Goal: Check status: Check status

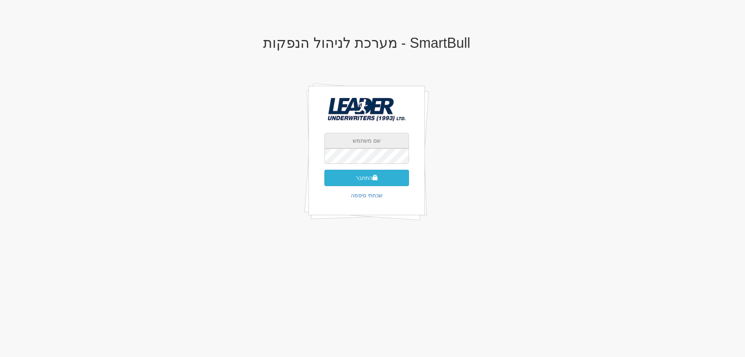
type input "[PERSON_NAME][EMAIL_ADDRESS][DOMAIN_NAME]"
click at [364, 178] on button "התחבר" at bounding box center [366, 178] width 85 height 16
click at [465, 160] on div "SmartBull - מערכת לניהול הנפקות yaelb@leadercm.co.il התחבר שכחתי סיסמה" at bounding box center [367, 137] width 454 height 218
type input "[PERSON_NAME][EMAIL_ADDRESS][DOMAIN_NAME]"
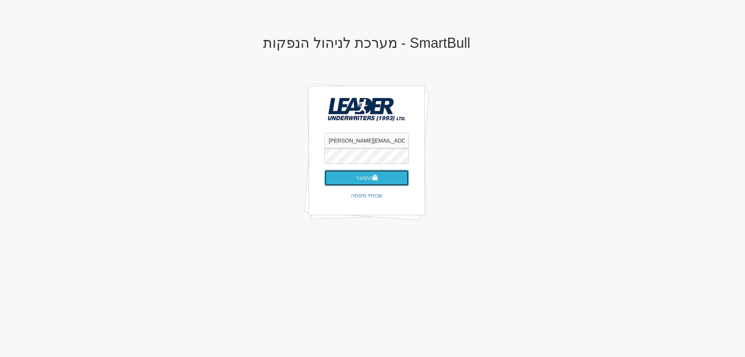
click at [365, 175] on button "התחבר" at bounding box center [366, 178] width 85 height 16
type input "[PERSON_NAME][EMAIL_ADDRESS][DOMAIN_NAME]"
click at [370, 180] on button "התחבר" at bounding box center [366, 178] width 85 height 16
type input "[PERSON_NAME][EMAIL_ADDRESS][DOMAIN_NAME]"
click at [360, 176] on button "התחבר" at bounding box center [366, 178] width 85 height 16
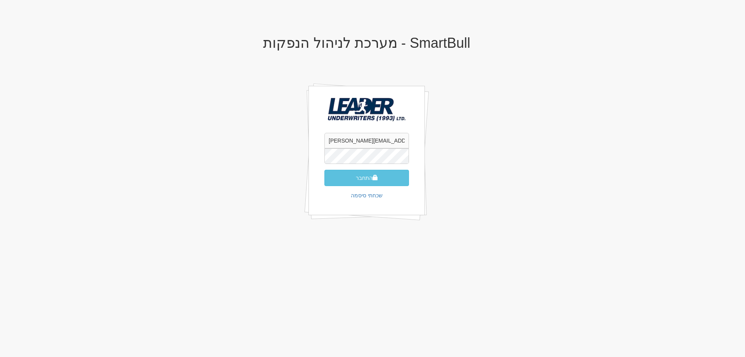
click at [478, 140] on div "SmartBull - מערכת לניהול הנפקות yaelb@leadercm.co.il התחבר שכחתי סיסמה" at bounding box center [367, 137] width 454 height 218
drag, startPoint x: 518, startPoint y: 68, endPoint x: 582, endPoint y: 40, distance: 70.2
click at [520, 67] on div "SmartBull - מערכת לניהול הנפקות yaelb@leadercm.co.il התחבר שכחתי סיסמה" at bounding box center [367, 137] width 454 height 218
type input "[EMAIL_ADDRESS][DOMAIN_NAME]"
click at [350, 145] on input "[EMAIL_ADDRESS][DOMAIN_NAME]" at bounding box center [366, 141] width 85 height 16
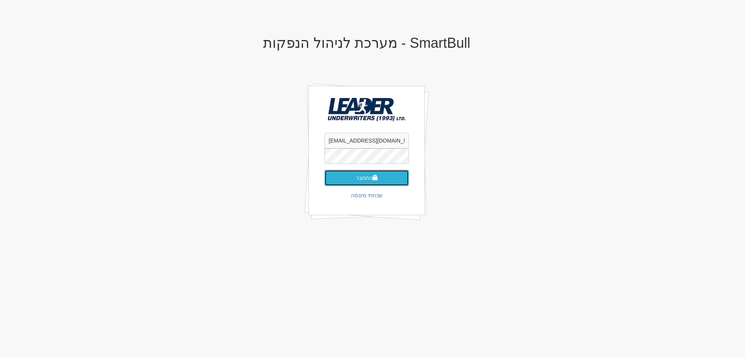
click at [358, 180] on button "התחבר" at bounding box center [366, 178] width 85 height 16
click at [354, 165] on input "text" at bounding box center [366, 168] width 85 height 16
type input "637698"
click at [361, 181] on button "התחבר" at bounding box center [366, 189] width 85 height 16
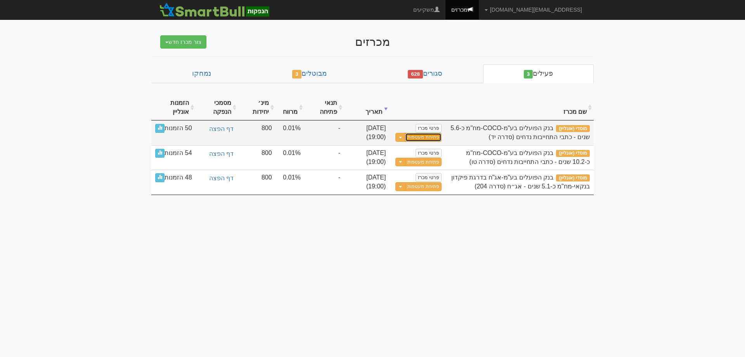
click at [421, 136] on link "פתיחת מעטפות" at bounding box center [423, 137] width 36 height 9
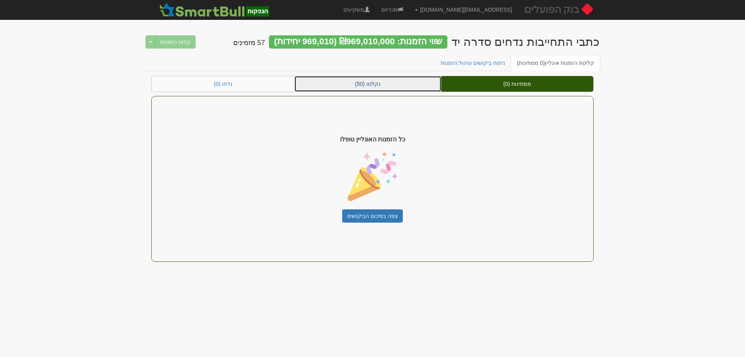
click at [375, 84] on link "נקלטו (50)" at bounding box center [368, 84] width 147 height 16
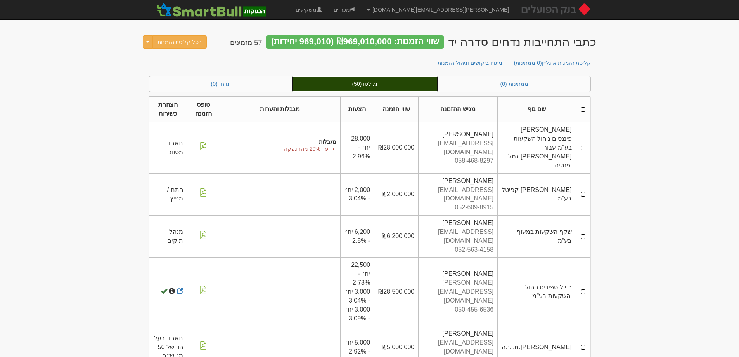
click at [381, 87] on link "נקלטו (50)" at bounding box center [365, 84] width 147 height 16
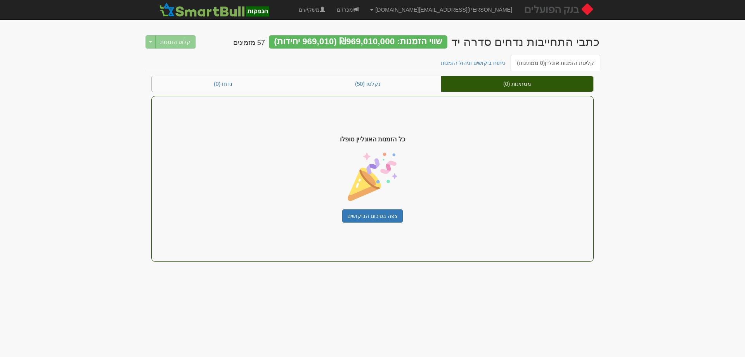
click at [172, 43] on div "קלוט הזמנות Toggle Dropdown דחה הזמנות" at bounding box center [171, 41] width 50 height 13
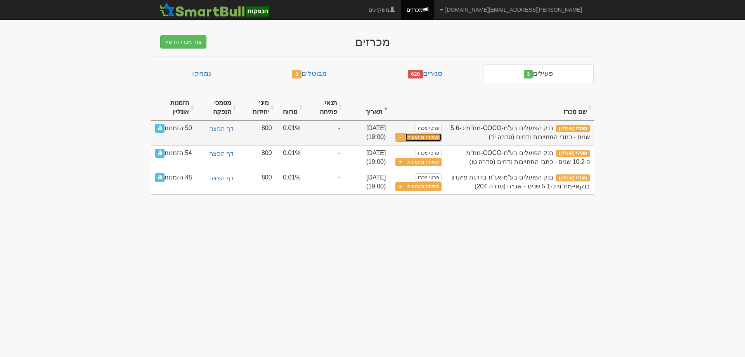
click at [425, 136] on link "פתיחת מעטפות" at bounding box center [423, 137] width 36 height 9
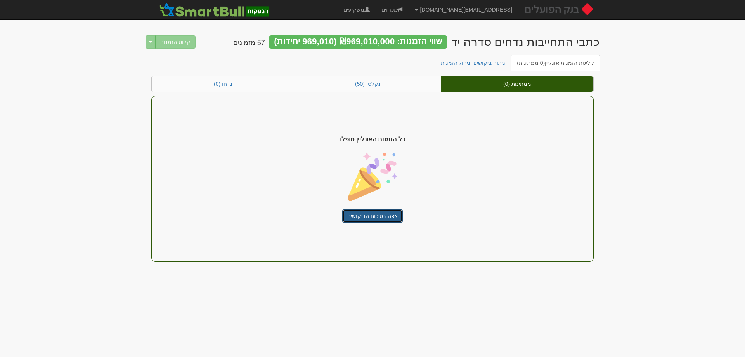
click at [369, 219] on link "צפה בסיכום הביקושים" at bounding box center [372, 215] width 61 height 13
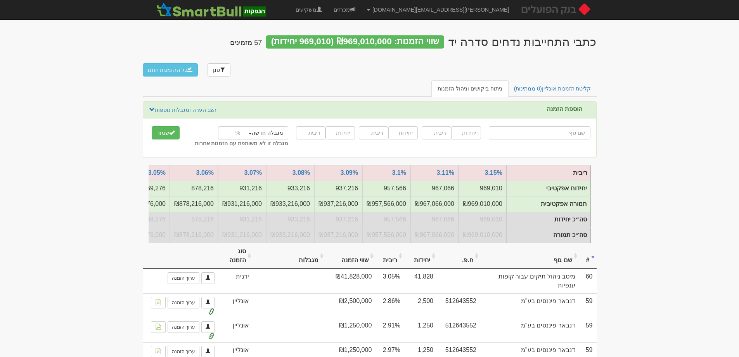
click at [251, 243] on th "סוג הזמנה" at bounding box center [235, 256] width 35 height 26
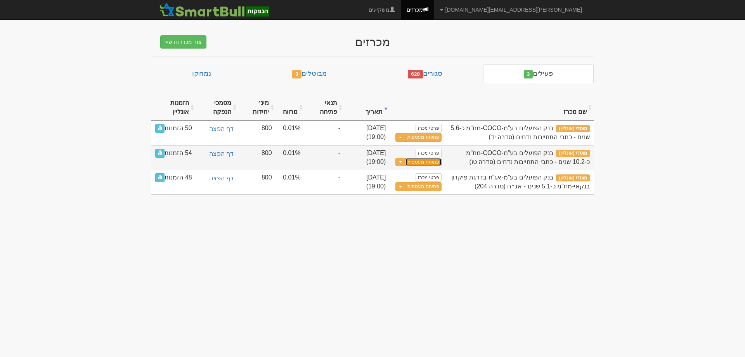
click at [414, 162] on link "פתיחת מעטפות" at bounding box center [423, 162] width 36 height 9
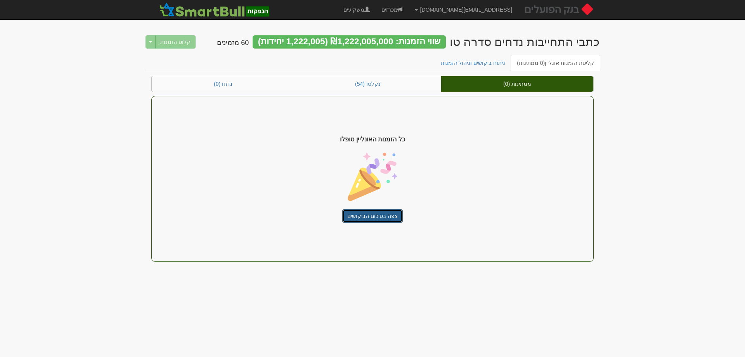
click at [372, 218] on link "צפה בסיכום הביקושים" at bounding box center [372, 215] width 61 height 13
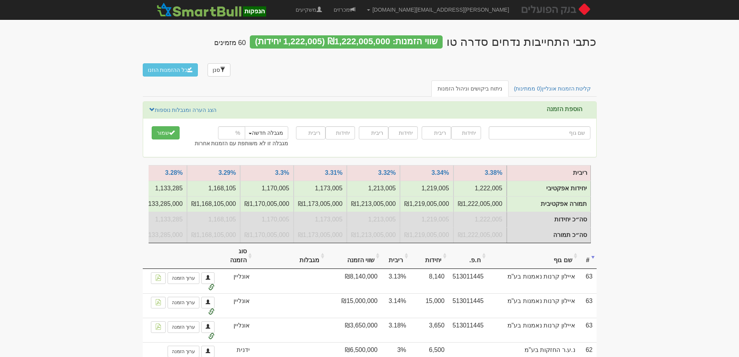
click at [250, 268] on th "סוג הזמנה" at bounding box center [235, 256] width 35 height 26
click at [236, 268] on th "סוג הזמנה" at bounding box center [235, 256] width 35 height 26
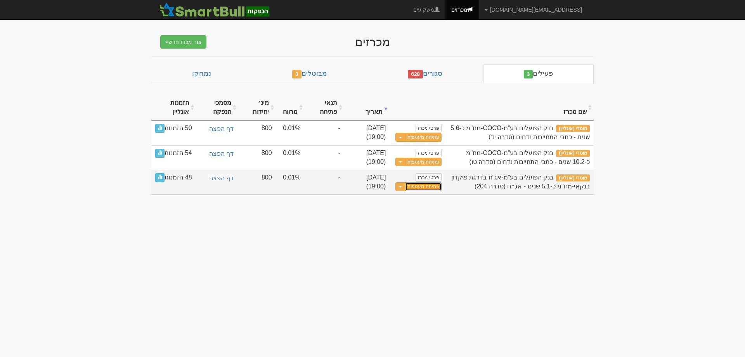
click at [414, 185] on link "פתיחת מעטפות" at bounding box center [423, 186] width 36 height 9
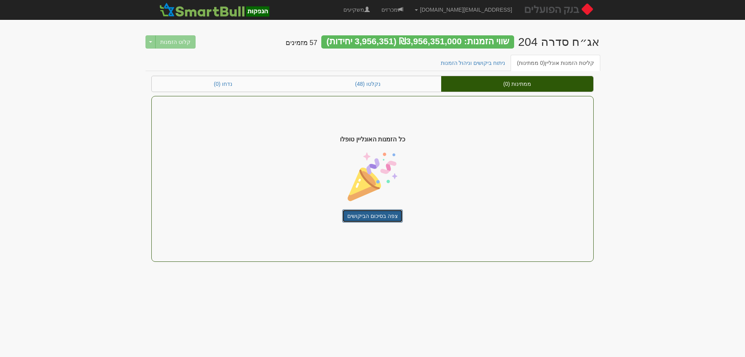
click at [387, 213] on link "צפה בסיכום הביקושים" at bounding box center [372, 215] width 61 height 13
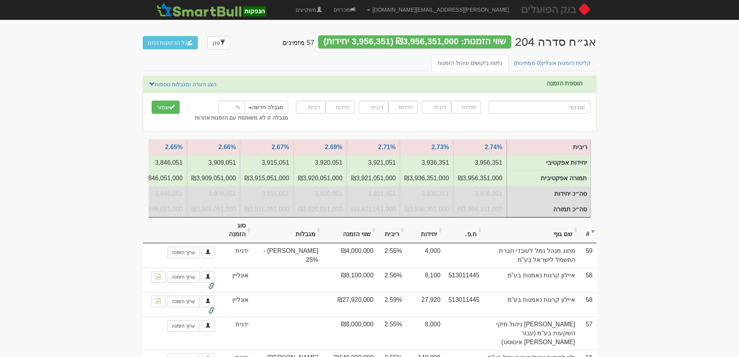
click at [252, 237] on th "סוג הזמנה" at bounding box center [235, 230] width 34 height 26
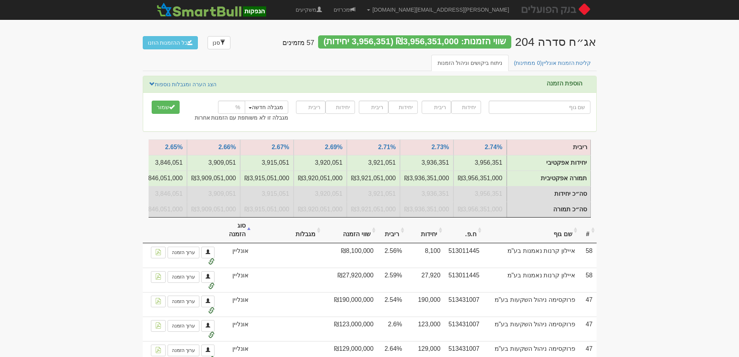
click at [250, 237] on th "סוג הזמנה" at bounding box center [235, 230] width 34 height 26
